Goal: Task Accomplishment & Management: Complete application form

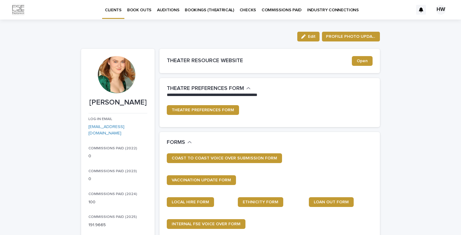
click at [224, 12] on p "BOOKINGS (THEATRICAL)" at bounding box center [209, 6] width 49 height 13
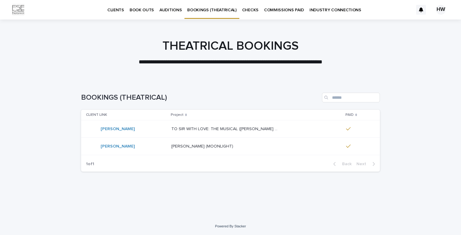
click at [169, 13] on link "AUDITIONS" at bounding box center [171, 9] width 28 height 19
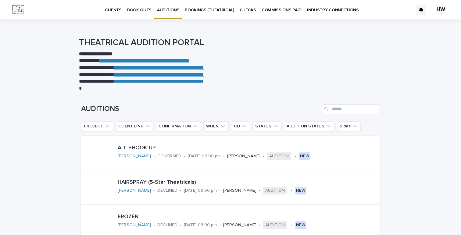
click at [138, 9] on p "BOOK OUTS" at bounding box center [139, 6] width 24 height 13
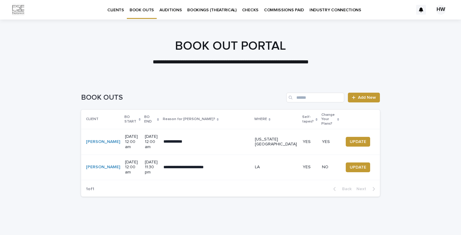
click at [213, 162] on div "**********" at bounding box center [206, 167] width 87 height 11
click at [365, 96] on span "Add New" at bounding box center [367, 97] width 18 height 4
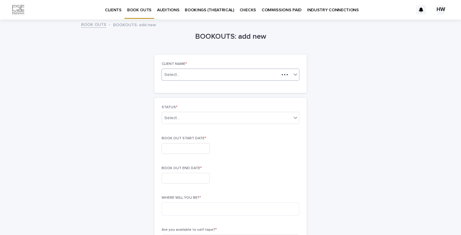
click at [211, 74] on div "Select..." at bounding box center [220, 75] width 117 height 8
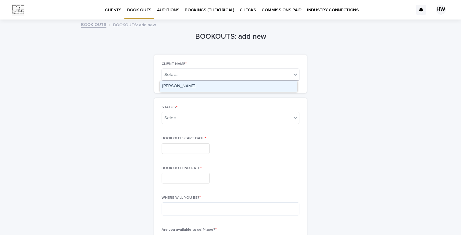
click at [205, 83] on div "[PERSON_NAME]" at bounding box center [228, 86] width 137 height 11
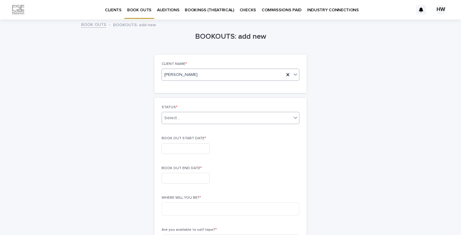
click at [179, 121] on div "Select..." at bounding box center [227, 118] width 130 height 10
click at [184, 131] on div "CURRENT BOOK OUT" at bounding box center [228, 129] width 137 height 11
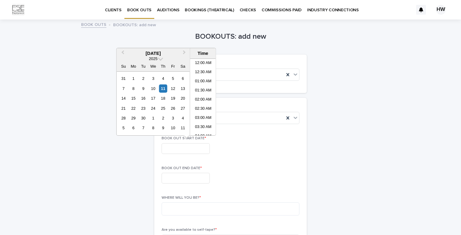
click at [184, 148] on input "text" at bounding box center [186, 148] width 48 height 11
click at [184, 52] on span "Next Month" at bounding box center [184, 53] width 0 height 8
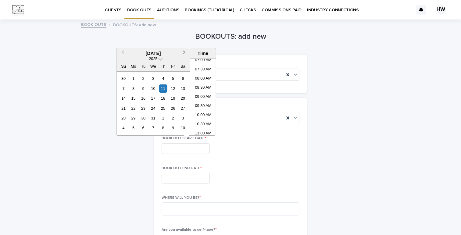
click at [184, 52] on span "Next Month" at bounding box center [184, 53] width 0 height 8
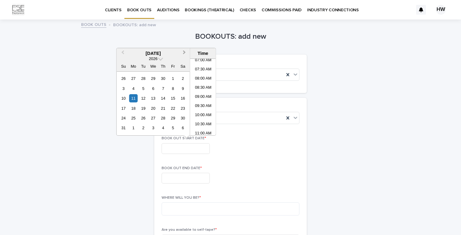
click at [184, 52] on span "Next Month" at bounding box center [184, 53] width 0 height 8
click at [137, 87] on div "6" at bounding box center [133, 88] width 8 height 8
type input "**********"
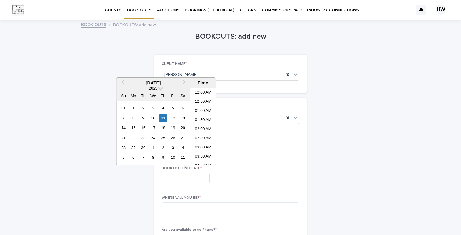
click at [184, 177] on input "text" at bounding box center [186, 178] width 48 height 11
click at [186, 83] on button "Next Month" at bounding box center [185, 83] width 10 height 10
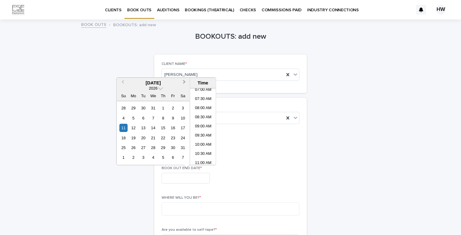
click at [186, 83] on button "Next Month" at bounding box center [185, 83] width 10 height 10
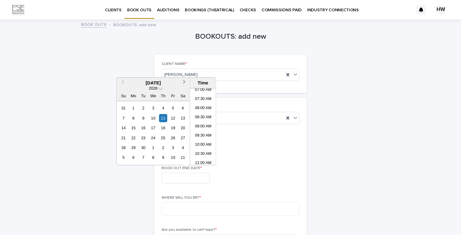
click at [186, 83] on button "Next Month" at bounding box center [185, 83] width 10 height 10
click at [172, 138] on div "24" at bounding box center [173, 138] width 8 height 8
type input "**********"
click at [273, 181] on div "**********" at bounding box center [231, 178] width 138 height 11
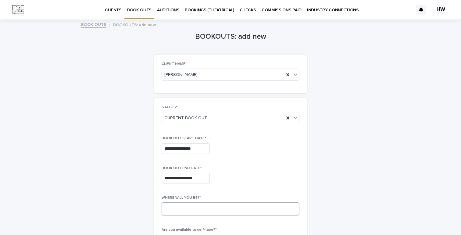
click at [227, 206] on textarea at bounding box center [231, 208] width 138 height 13
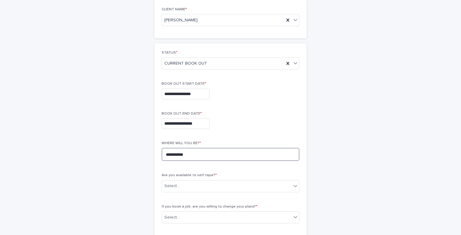
scroll to position [69, 0]
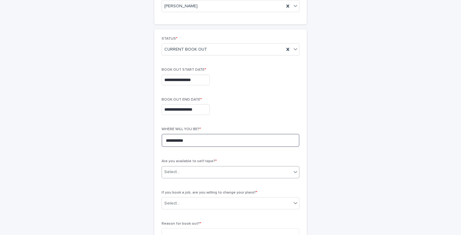
type textarea "**********"
click at [194, 172] on div "Select..." at bounding box center [227, 172] width 130 height 10
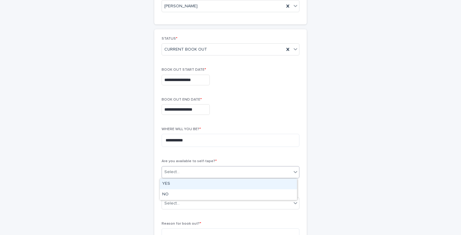
click at [180, 185] on div "YES" at bounding box center [228, 184] width 137 height 11
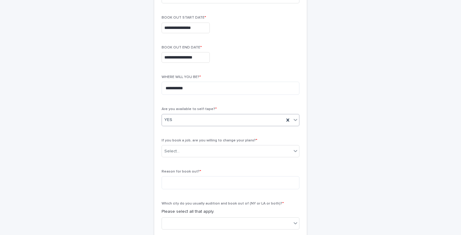
scroll to position [124, 0]
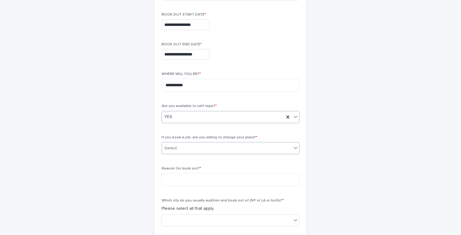
click at [201, 153] on div "Select..." at bounding box center [227, 148] width 130 height 10
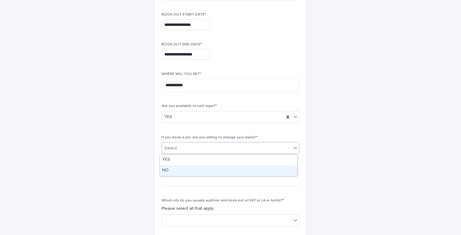
click at [186, 172] on div "NO" at bounding box center [228, 170] width 137 height 11
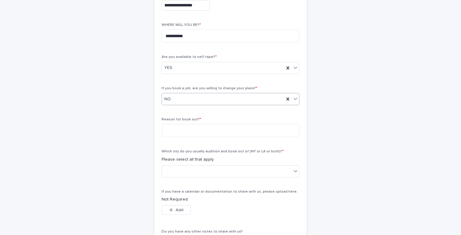
scroll to position [182, 0]
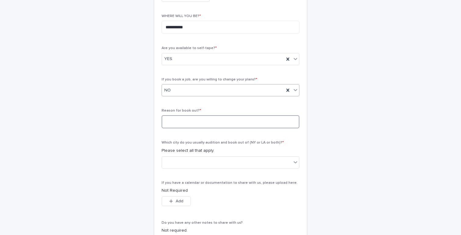
click at [194, 126] on textarea at bounding box center [231, 121] width 138 height 13
type textarea "*"
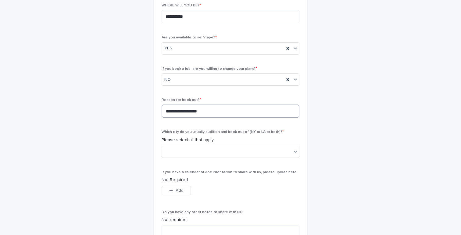
scroll to position [194, 0]
type textarea "**********"
click at [213, 151] on div at bounding box center [227, 150] width 130 height 10
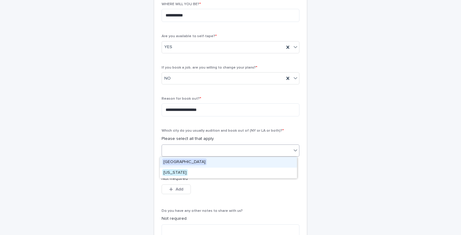
click at [193, 162] on div "[GEOGRAPHIC_DATA]" at bounding box center [228, 162] width 137 height 11
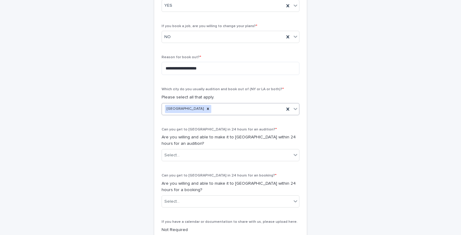
scroll to position [235, 0]
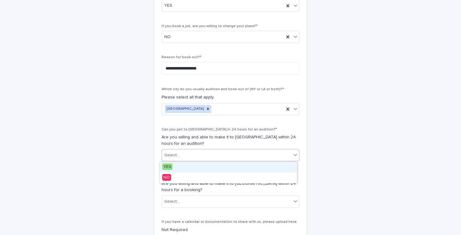
click at [191, 158] on div "Select..." at bounding box center [227, 155] width 130 height 10
click at [173, 168] on div "YES" at bounding box center [228, 167] width 137 height 11
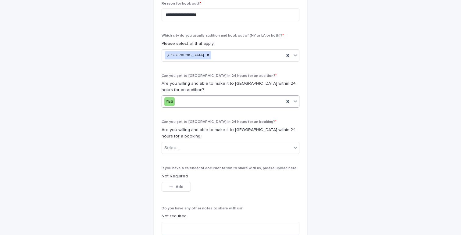
scroll to position [293, 0]
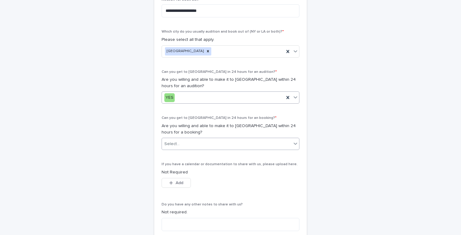
click at [175, 146] on div "Select..." at bounding box center [171, 144] width 15 height 6
click at [175, 164] on div "NO" at bounding box center [228, 166] width 137 height 11
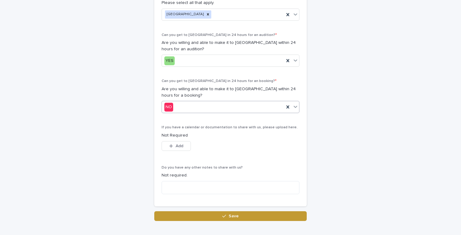
scroll to position [330, 0]
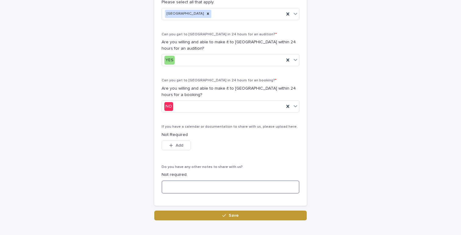
click at [211, 190] on textarea at bounding box center [231, 186] width 138 height 13
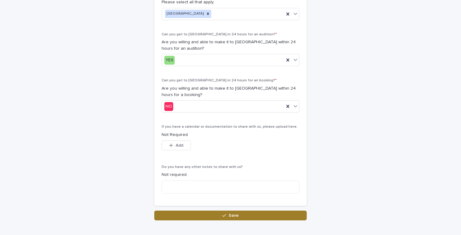
click at [200, 217] on button "Save" at bounding box center [230, 216] width 152 height 10
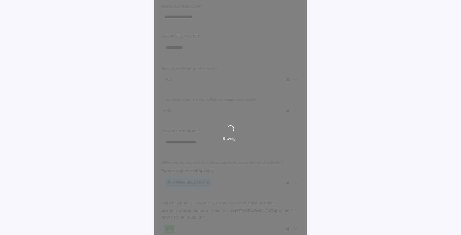
scroll to position [161, 0]
